Goal: Task Accomplishment & Management: Manage account settings

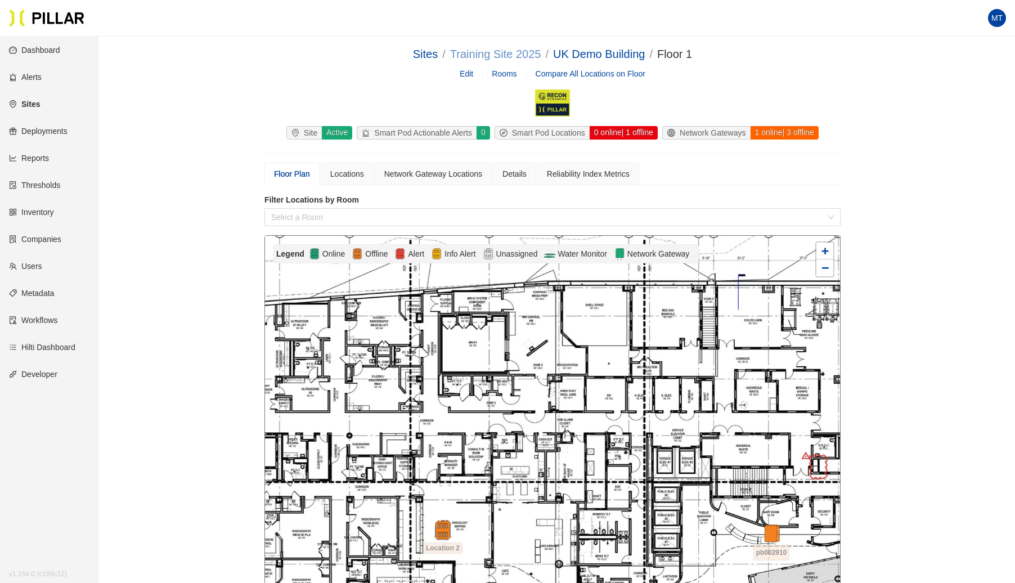
click at [499, 52] on link "Training Site 2025" at bounding box center [495, 54] width 91 height 12
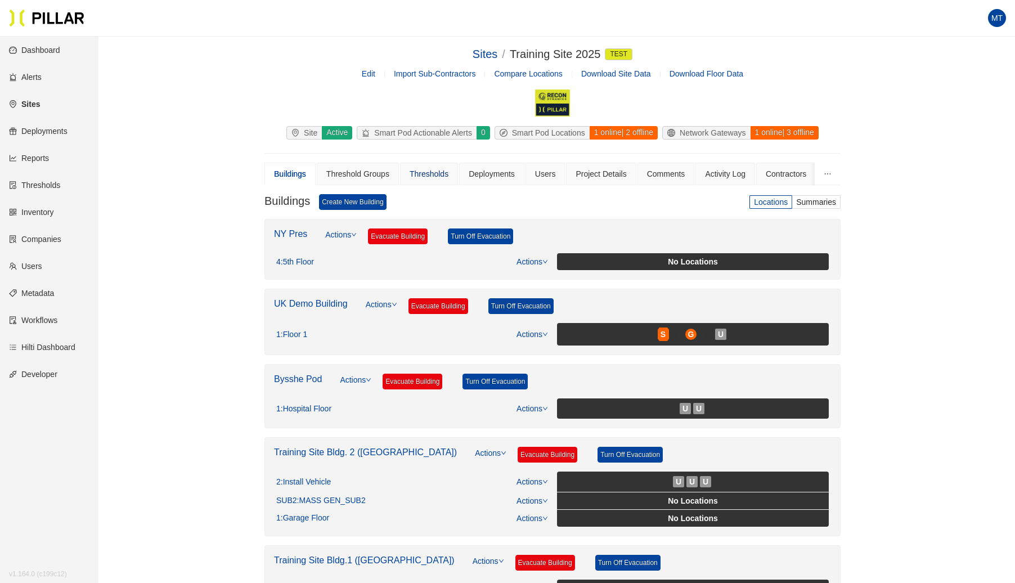
click at [421, 169] on div "Thresholds" at bounding box center [428, 174] width 39 height 12
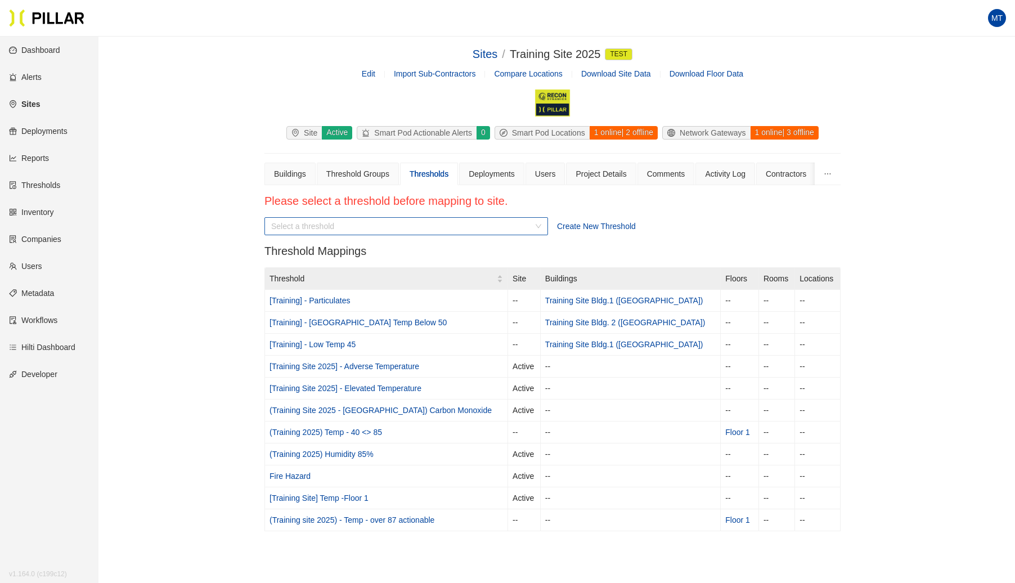
click at [496, 226] on input "search" at bounding box center [402, 226] width 262 height 17
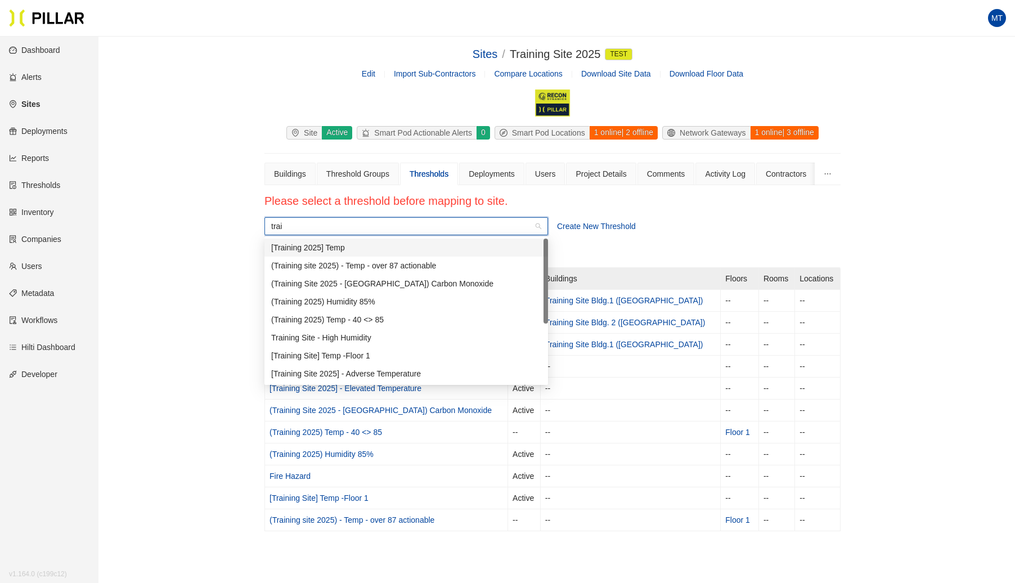
type input "train"
click at [361, 251] on div "[Training 2025] Temp" at bounding box center [406, 247] width 270 height 12
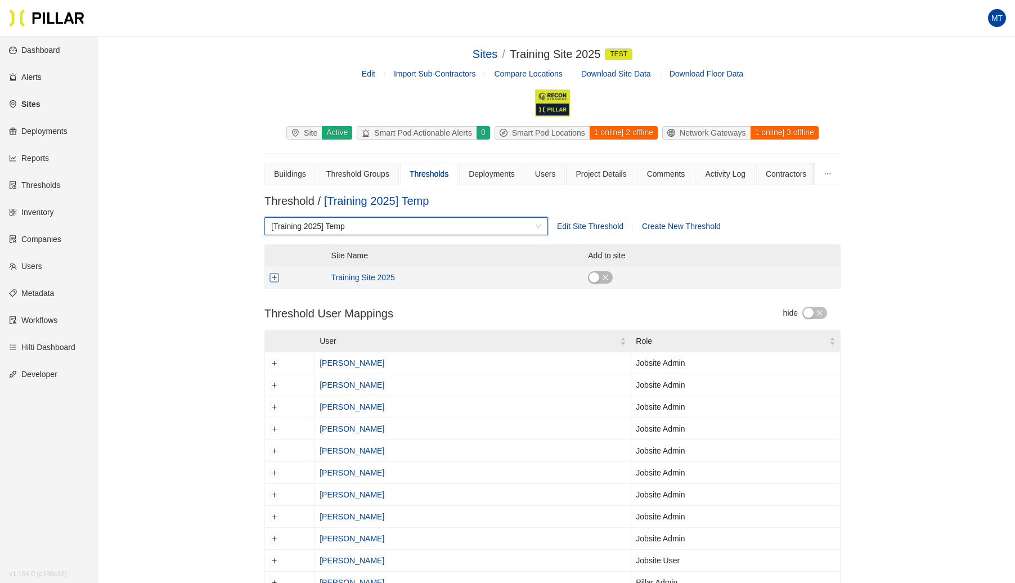
click at [273, 277] on button "Expand row" at bounding box center [274, 277] width 9 height 9
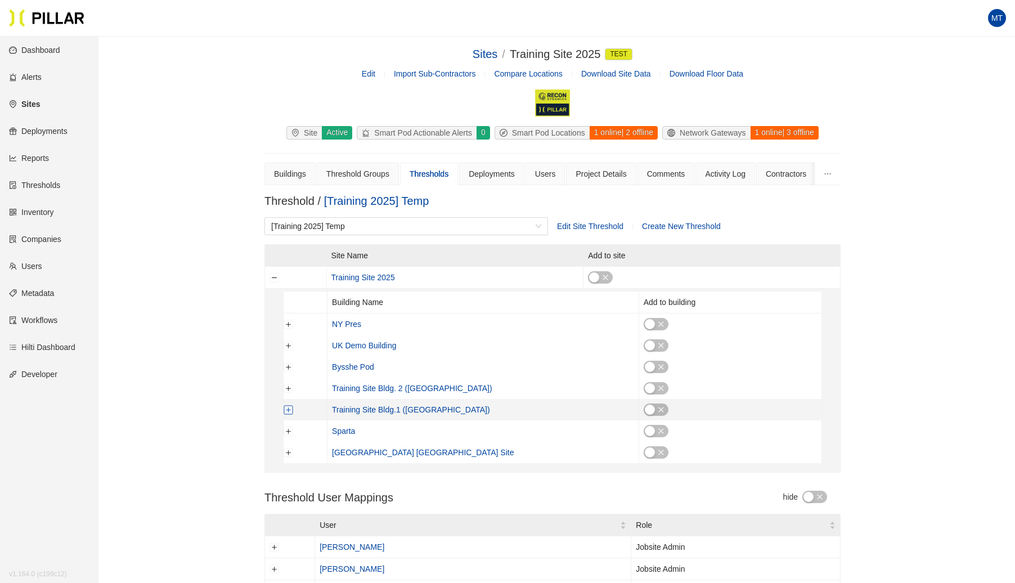
click at [284, 411] on button "Expand row" at bounding box center [288, 409] width 9 height 9
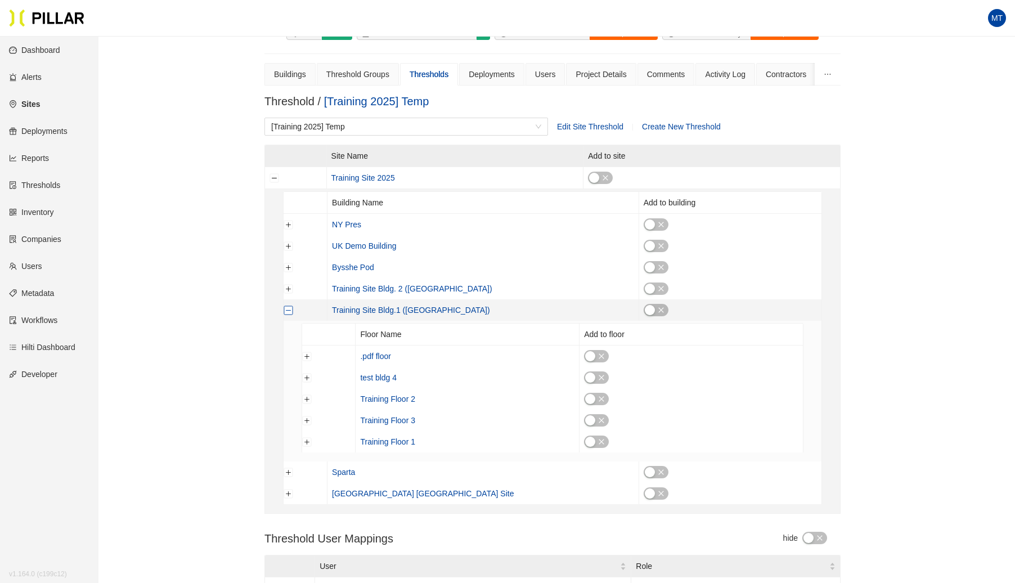
scroll to position [135, 0]
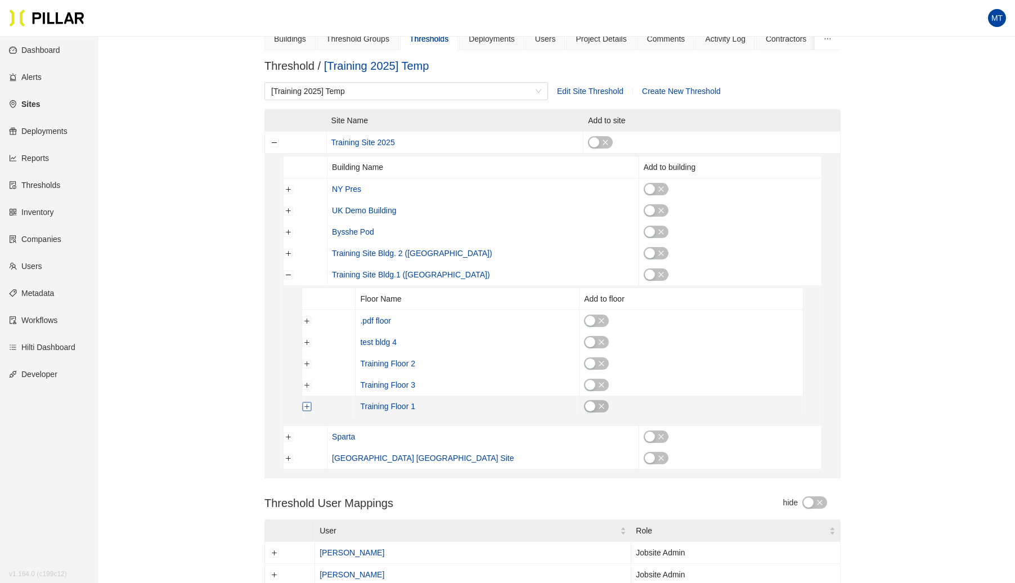
click at [307, 406] on button "Expand row" at bounding box center [307, 406] width 9 height 9
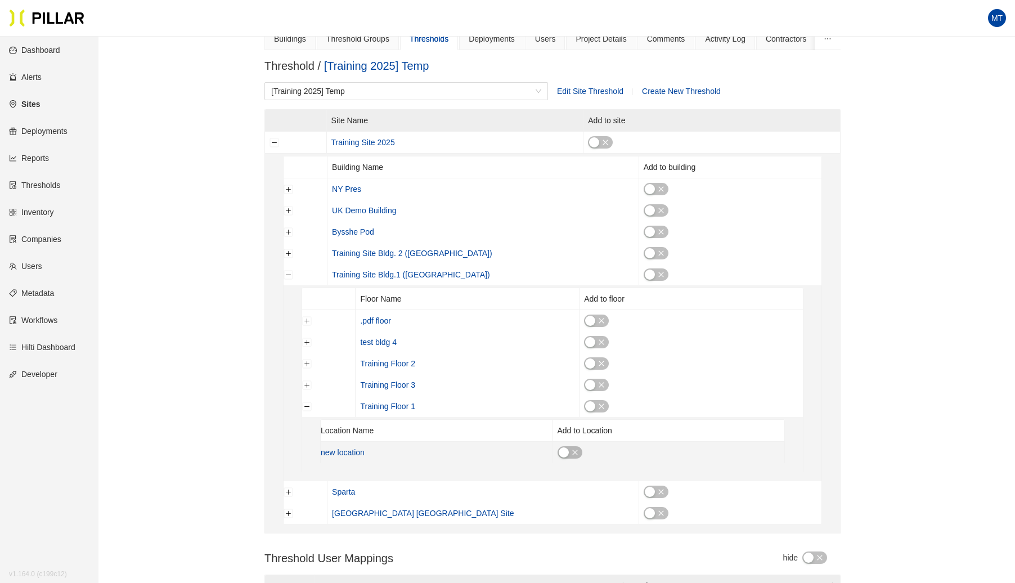
click at [568, 453] on div "button" at bounding box center [563, 452] width 10 height 10
click at [567, 450] on icon "check" at bounding box center [564, 452] width 7 height 7
click at [307, 384] on button "Expand row" at bounding box center [307, 384] width 9 height 9
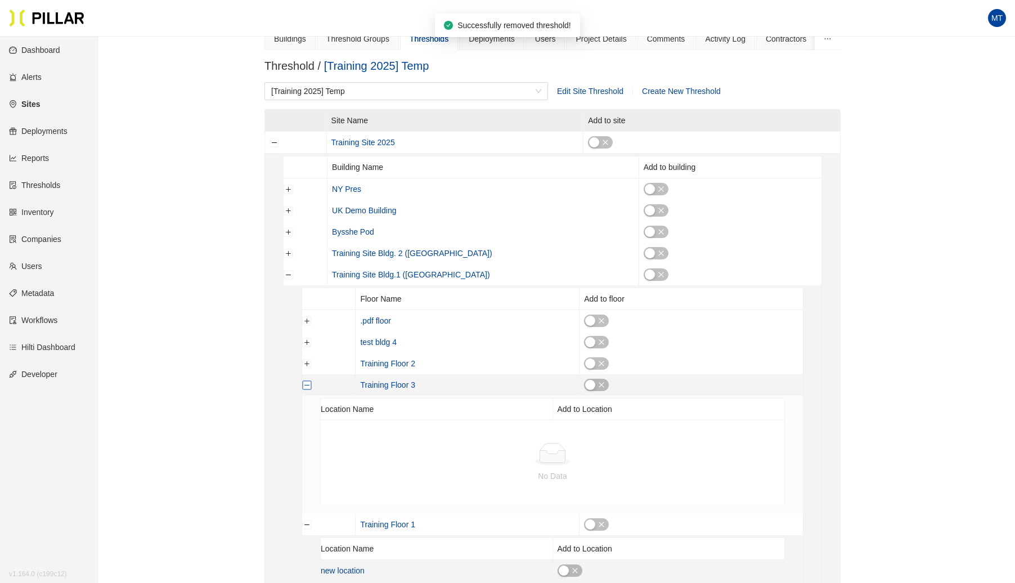
scroll to position [128, 0]
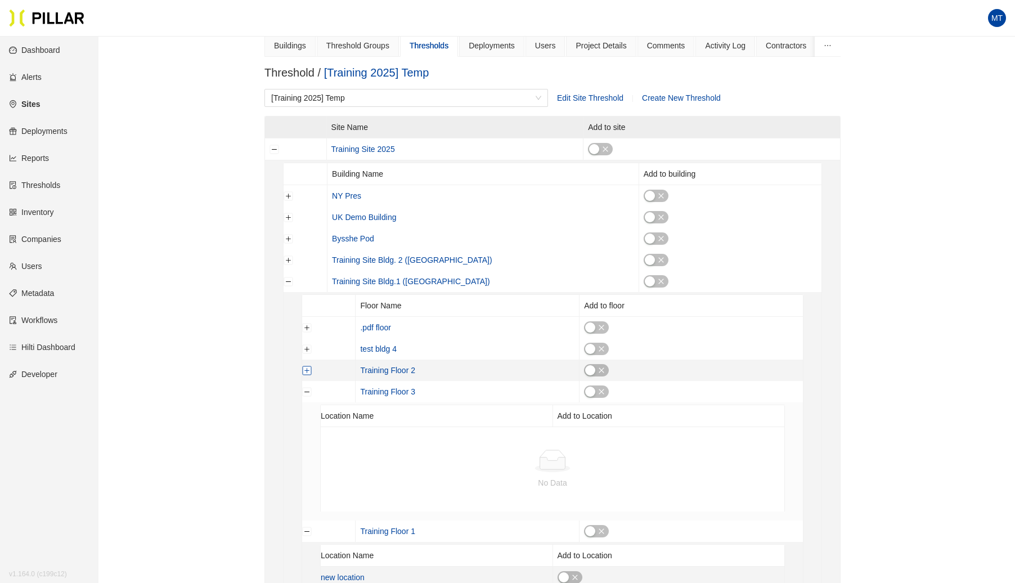
click at [306, 368] on button "Expand row" at bounding box center [307, 370] width 9 height 9
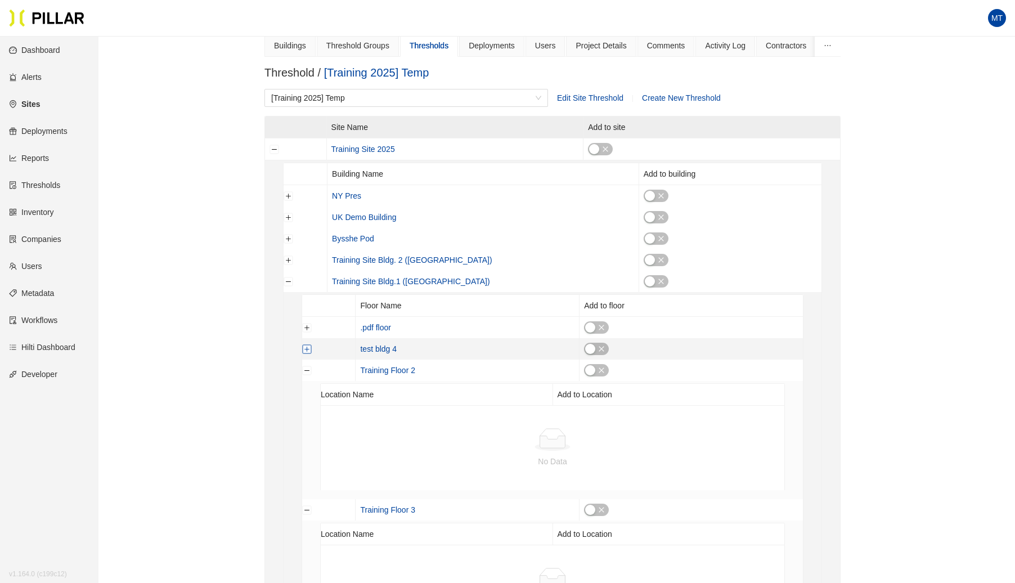
click at [307, 349] on button "Expand row" at bounding box center [307, 348] width 9 height 9
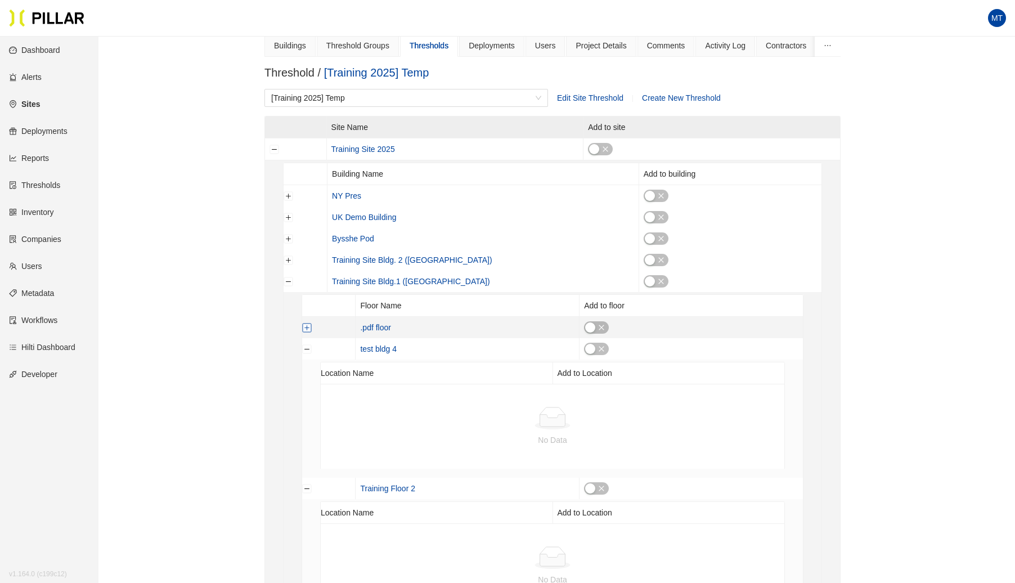
click at [309, 329] on button "Expand row" at bounding box center [307, 327] width 9 height 9
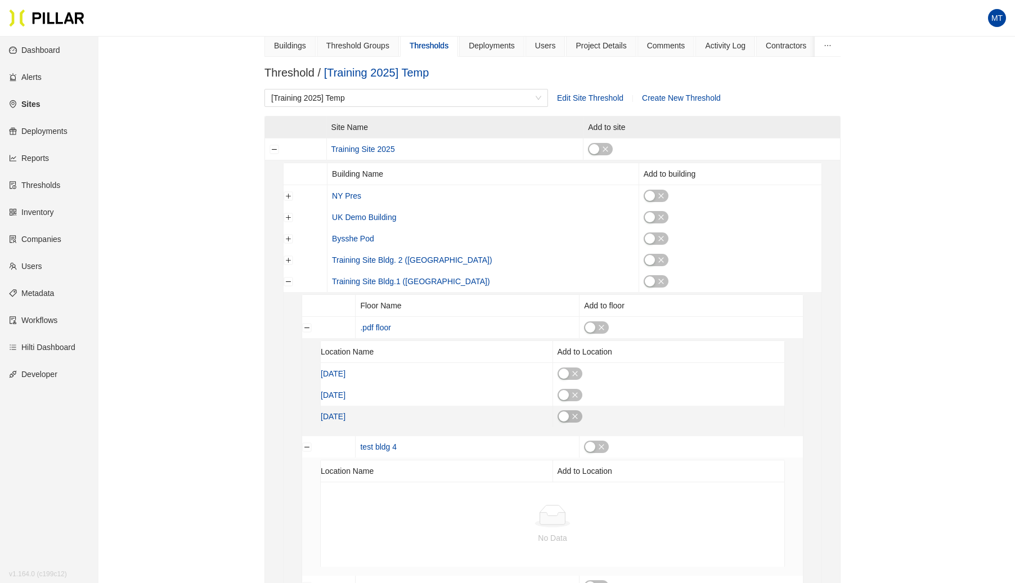
click at [564, 416] on div "button" at bounding box center [563, 416] width 10 height 10
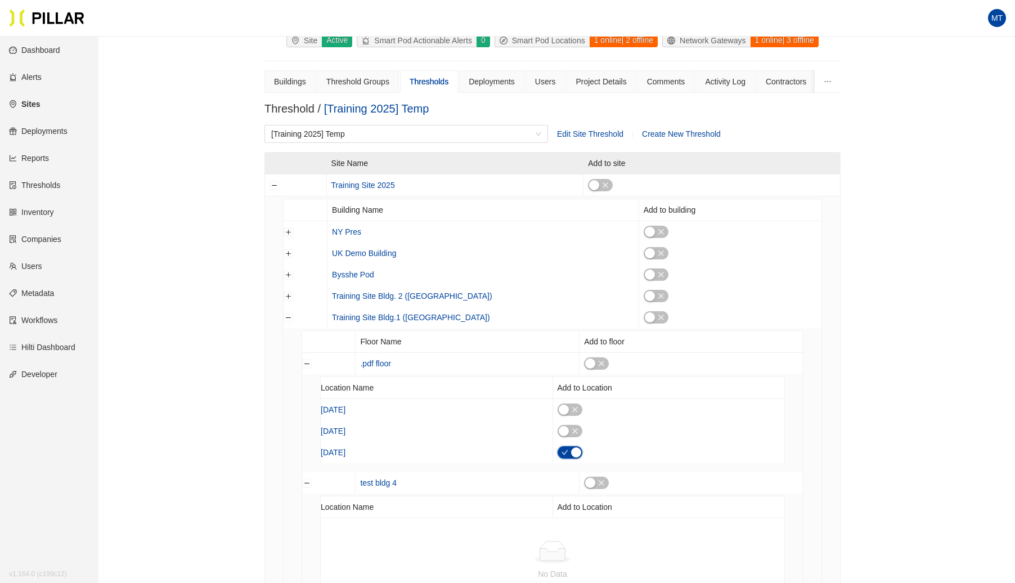
scroll to position [89, 0]
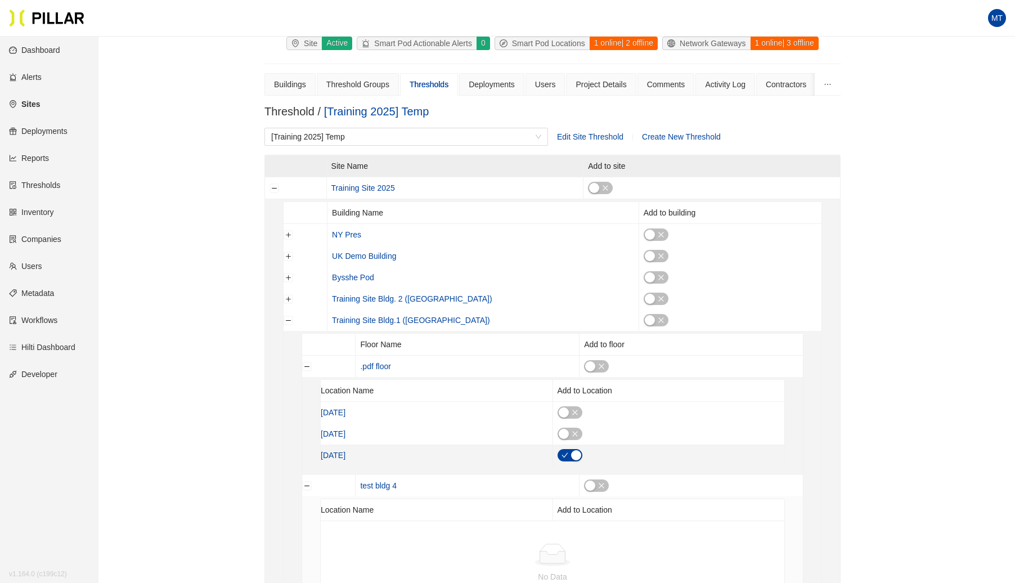
click at [564, 453] on icon "check" at bounding box center [564, 455] width 6 height 5
click at [272, 189] on button "Collapse row" at bounding box center [274, 187] width 9 height 9
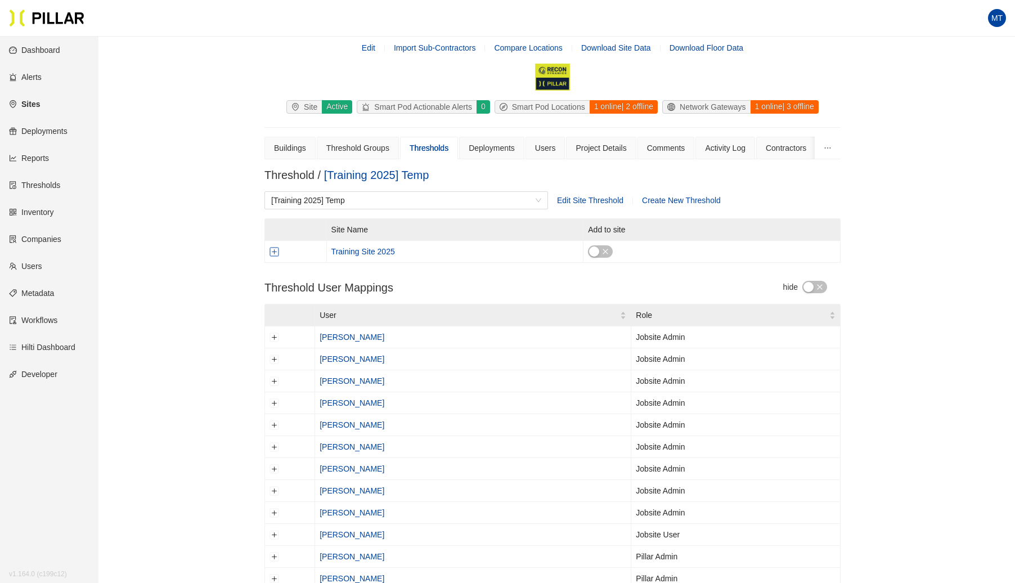
scroll to position [0, 0]
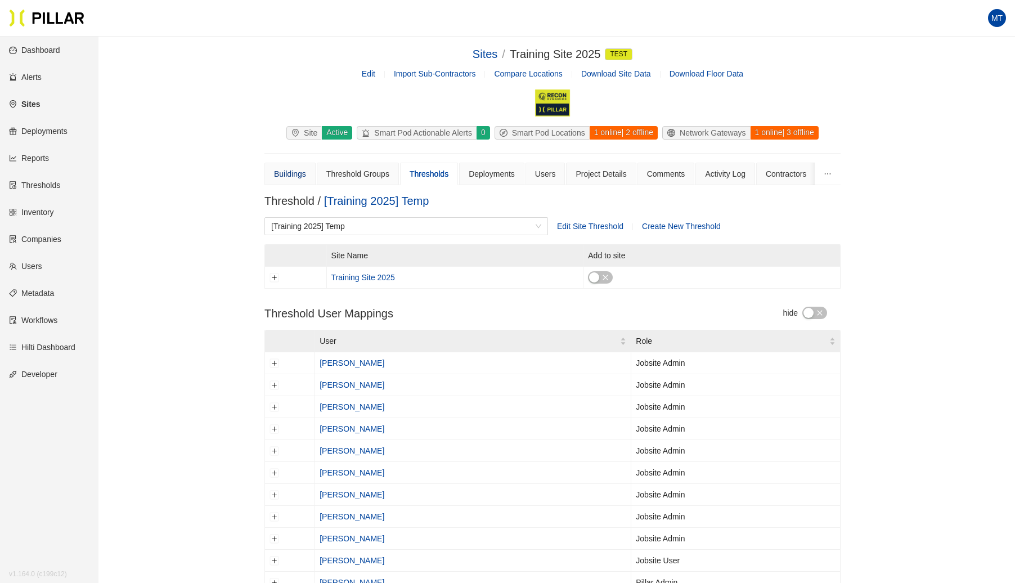
click at [295, 173] on div "Buildings" at bounding box center [290, 174] width 32 height 12
